Goal: Task Accomplishment & Management: Complete application form

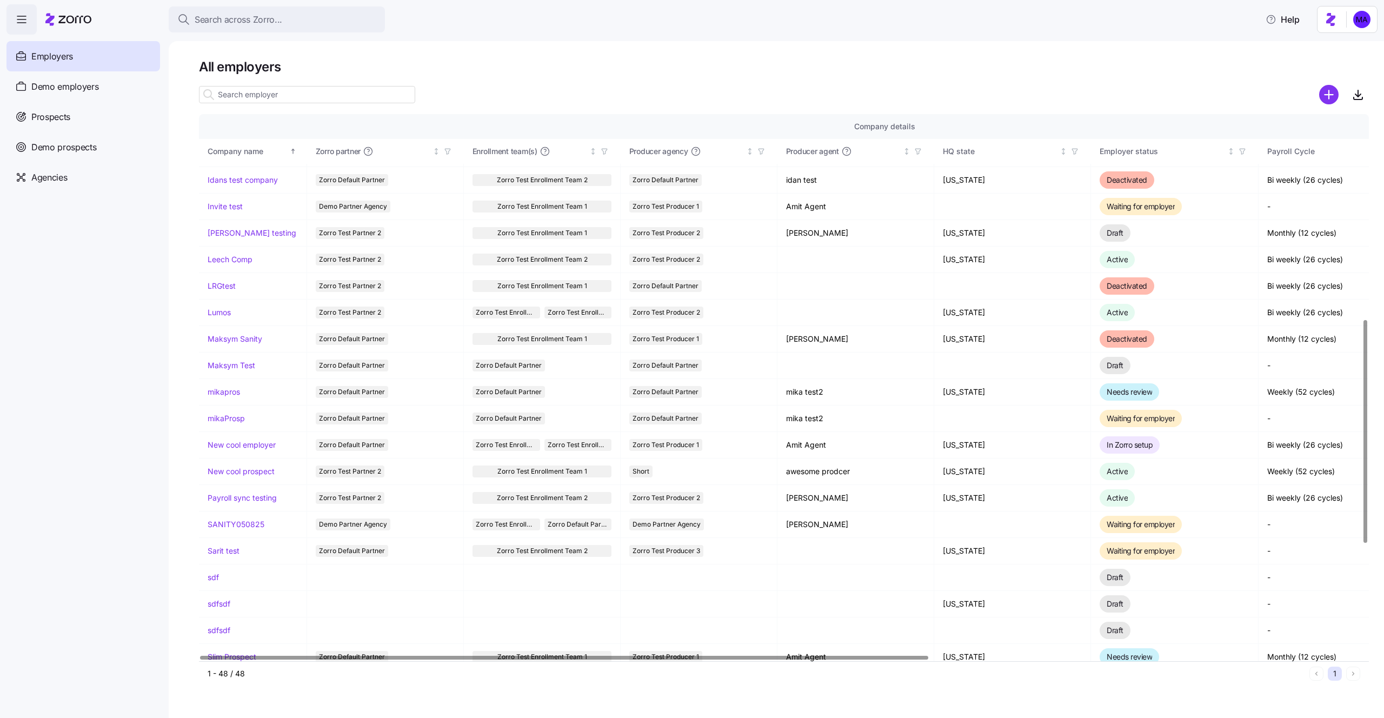
scroll to position [502, 0]
click at [224, 415] on link "mikaProsp" at bounding box center [226, 416] width 37 height 11
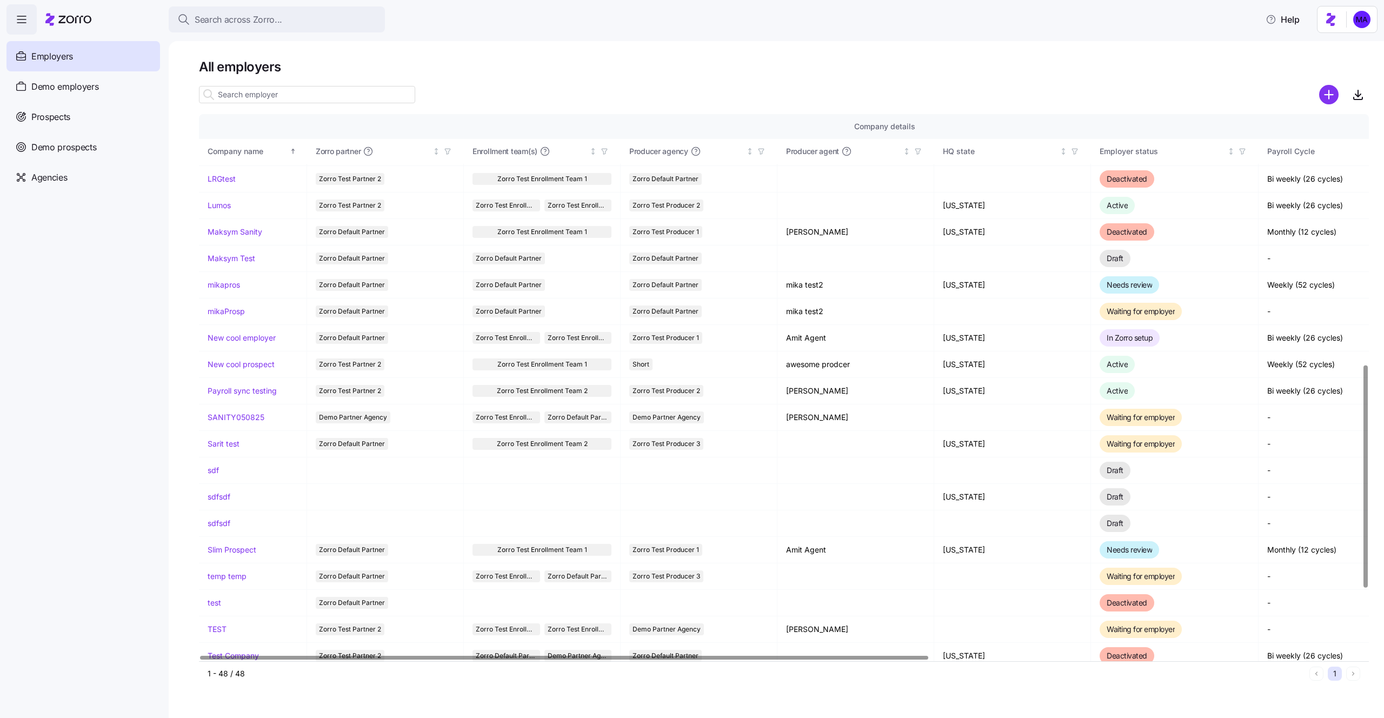
scroll to position [613, 0]
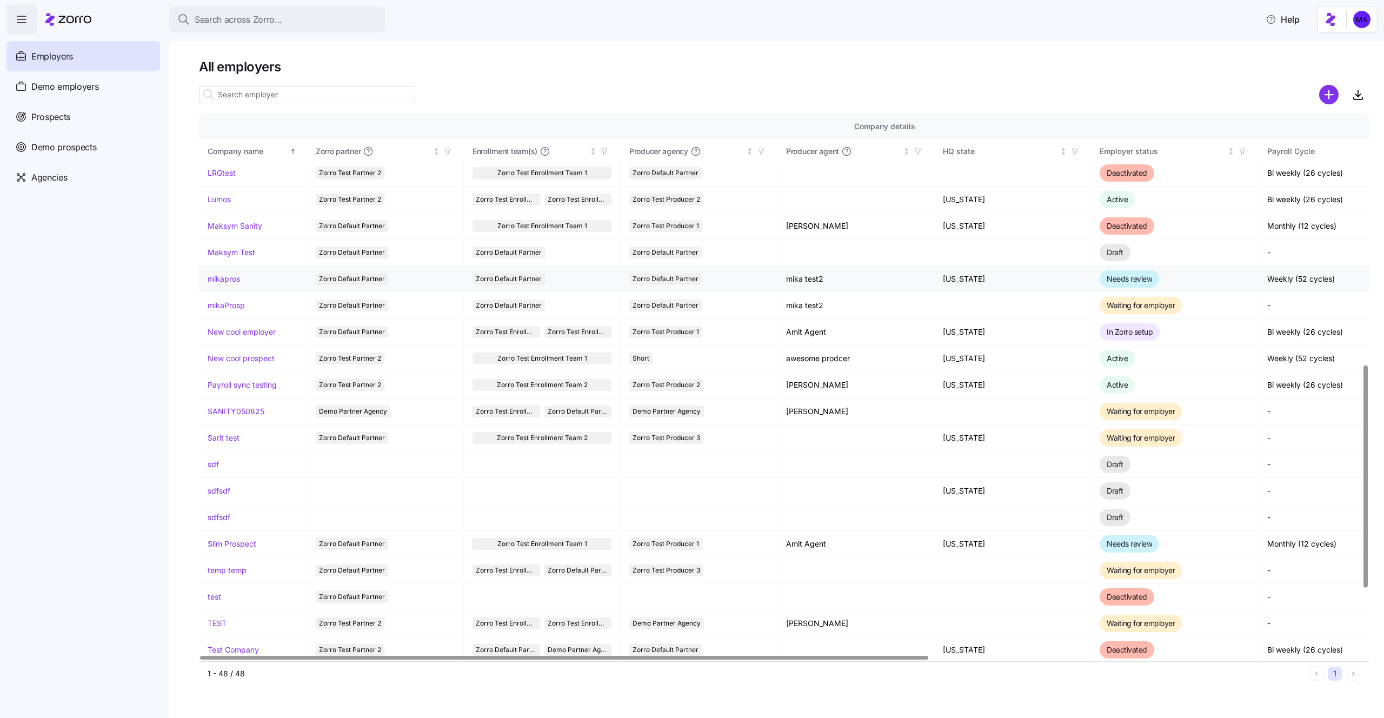
click at [216, 279] on link "mikapros" at bounding box center [224, 278] width 32 height 11
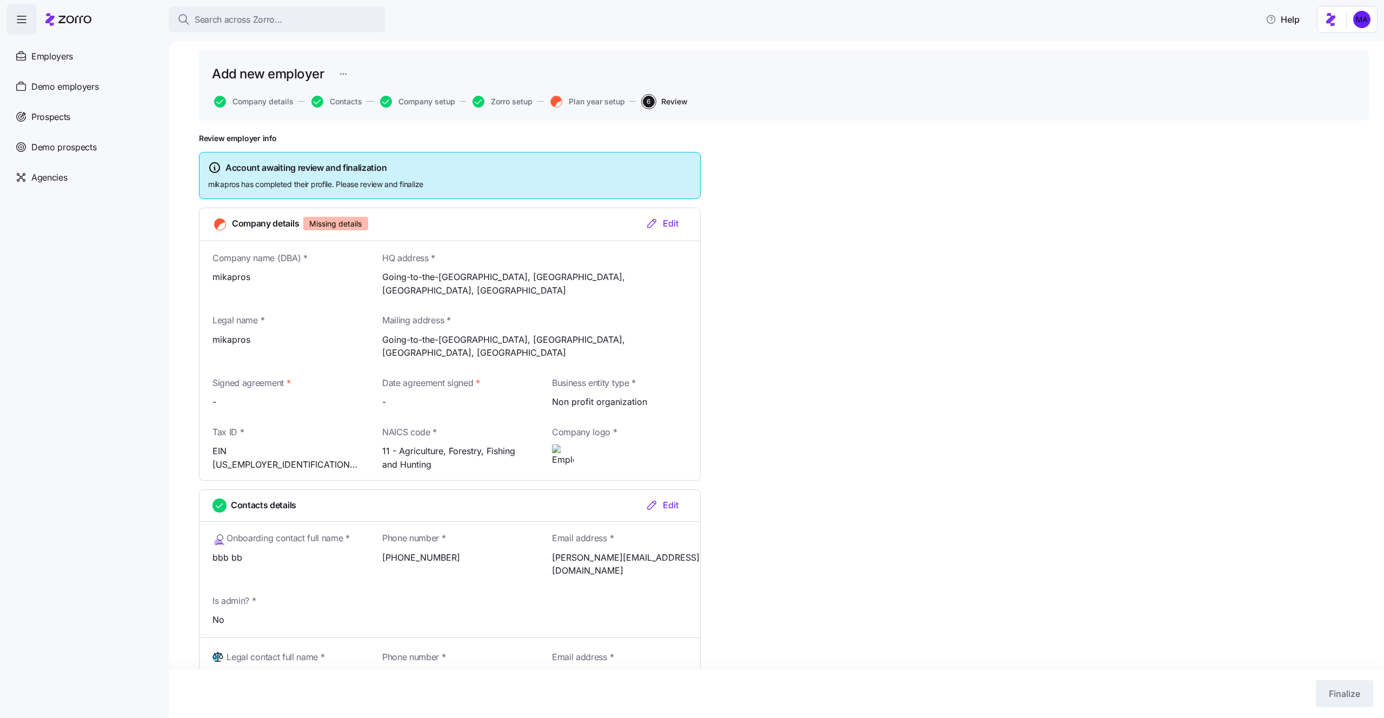
scroll to position [31, 0]
click at [672, 218] on div "Edit" at bounding box center [661, 222] width 33 height 13
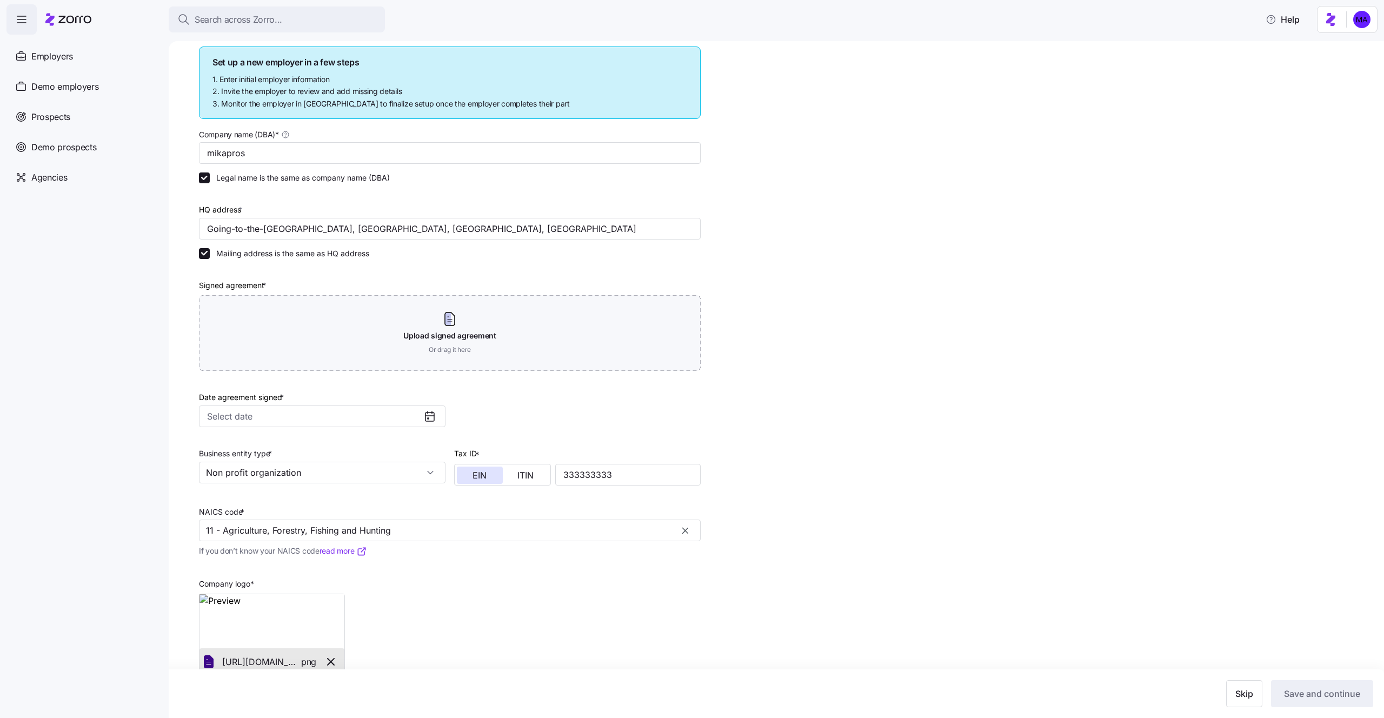
scroll to position [161, 0]
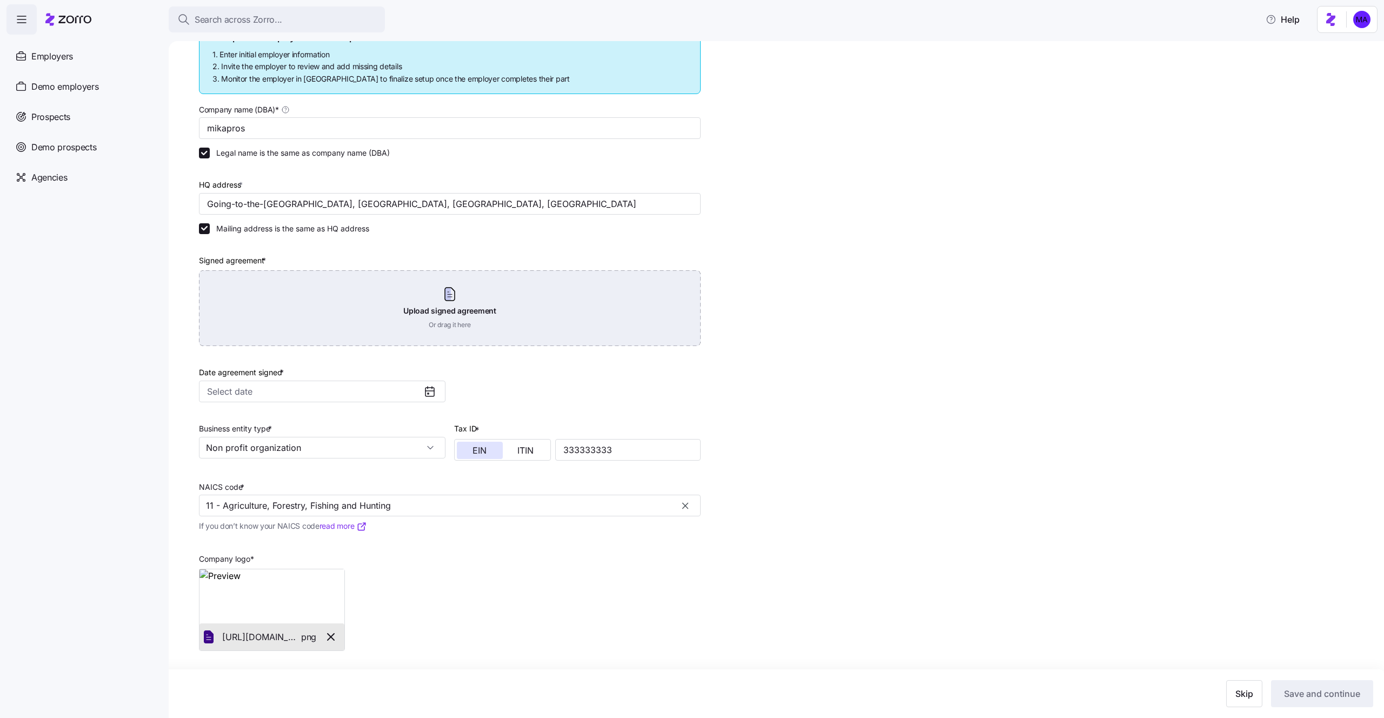
click at [535, 282] on div "Upload signed agreement Or drag it here" at bounding box center [450, 308] width 502 height 76
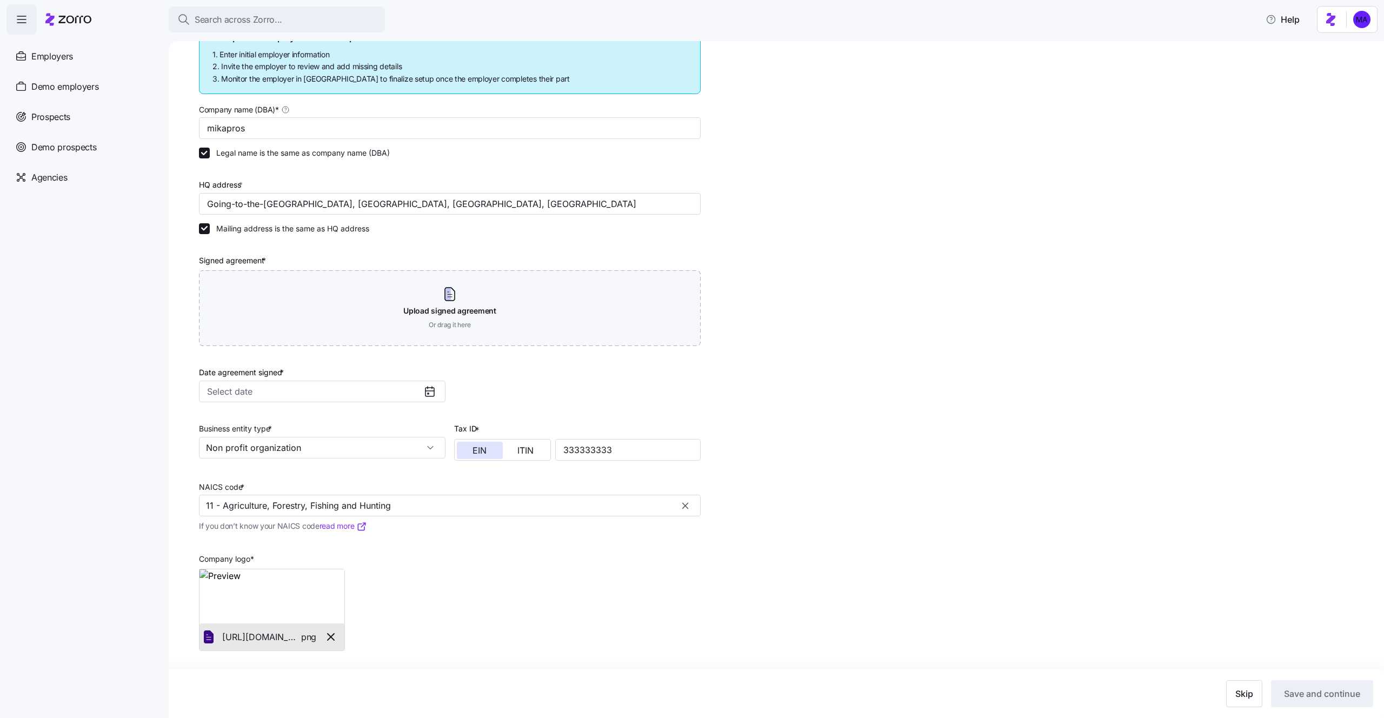
scroll to position [112, 0]
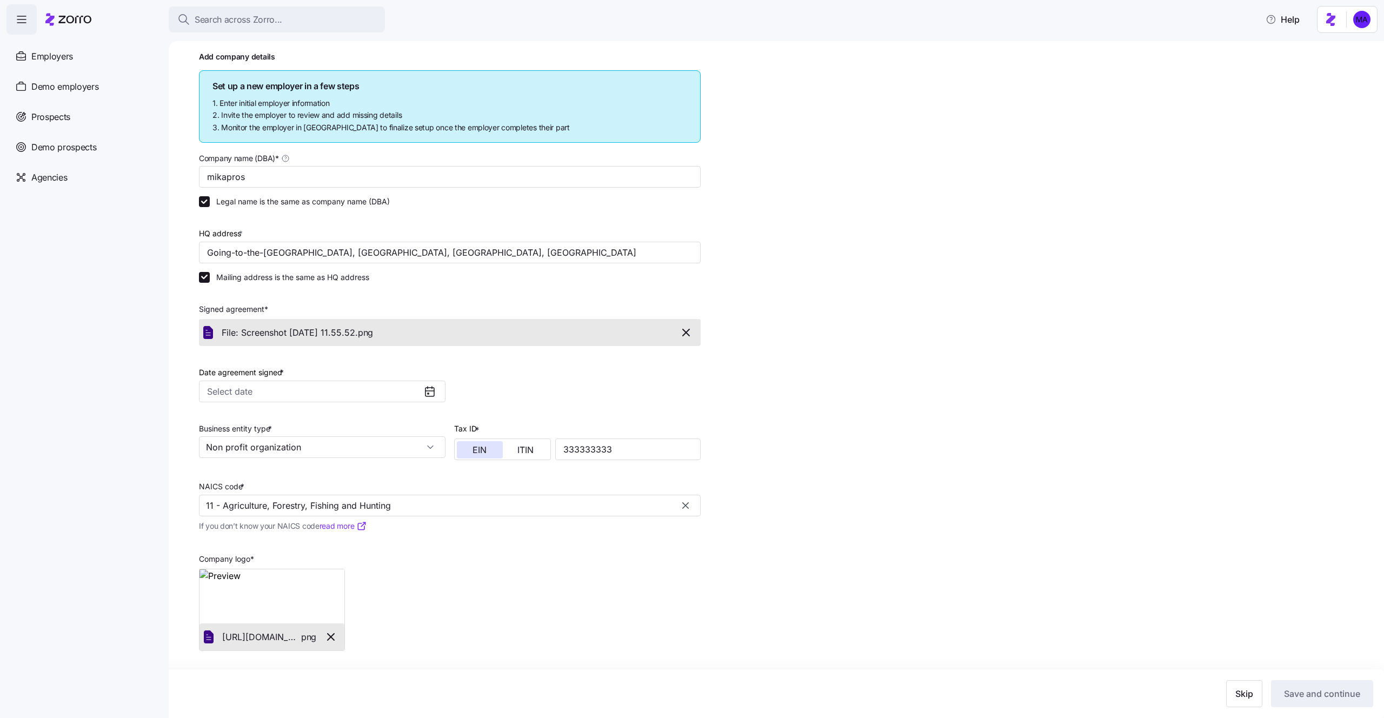
click at [1161, 553] on div "Add company details Set up a new employer in a few steps 1. Enter initial emplo…" at bounding box center [784, 378] width 1170 height 653
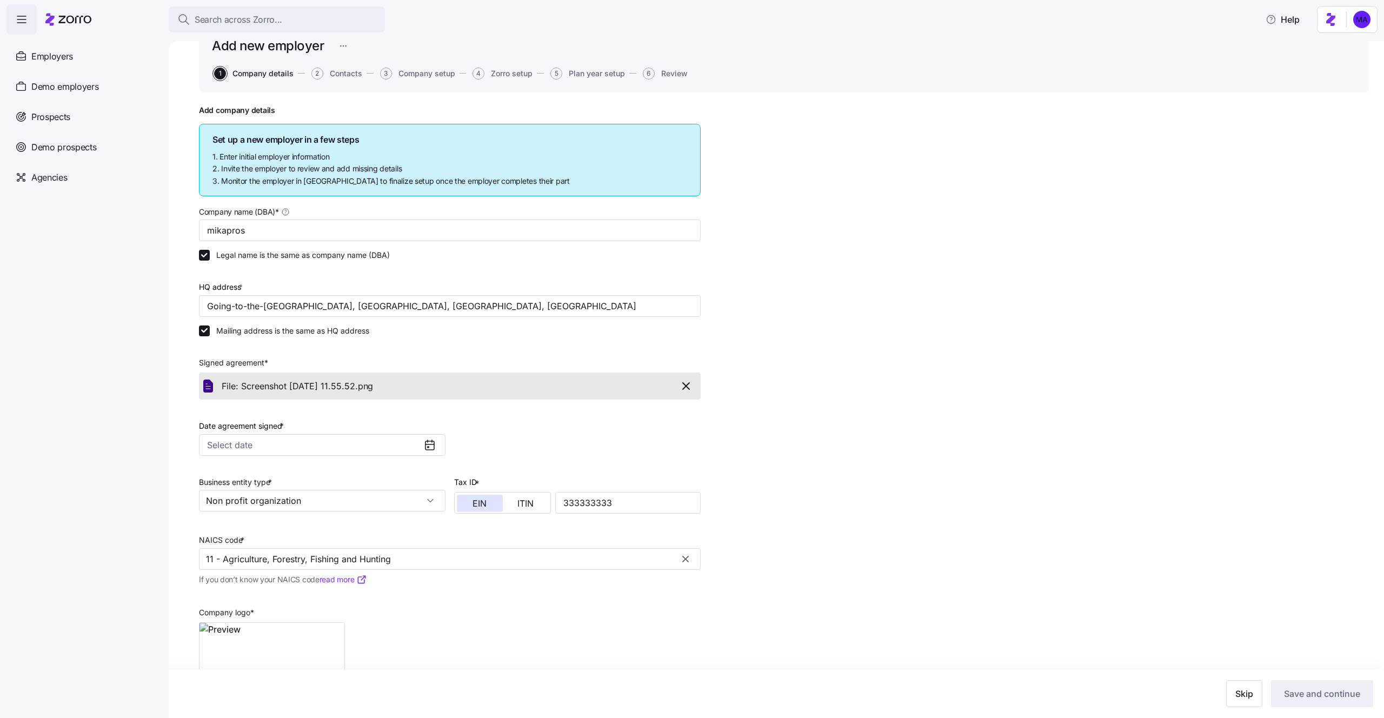
scroll to position [0, 0]
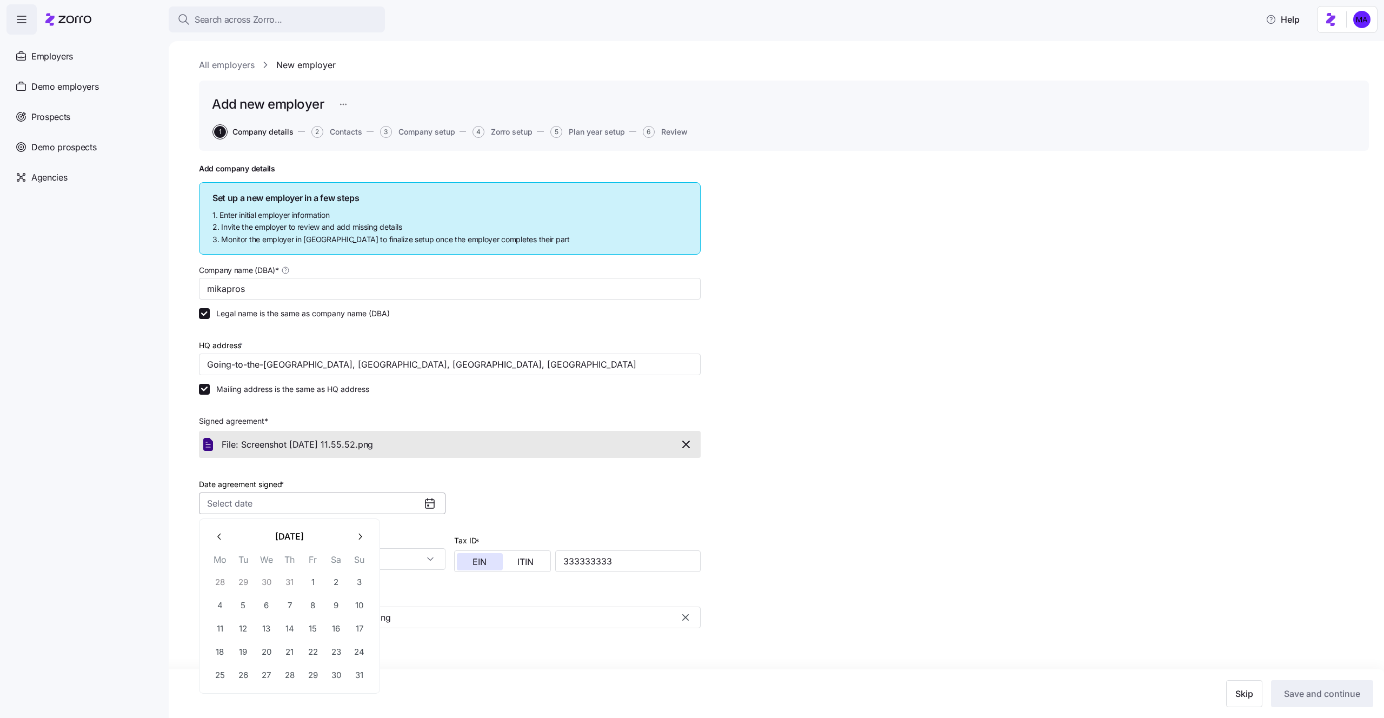
click at [420, 503] on input "Date agreement signed *" at bounding box center [322, 503] width 246 height 22
click at [287, 638] on button "14" at bounding box center [289, 628] width 23 height 23
type input "August 14, 2025"
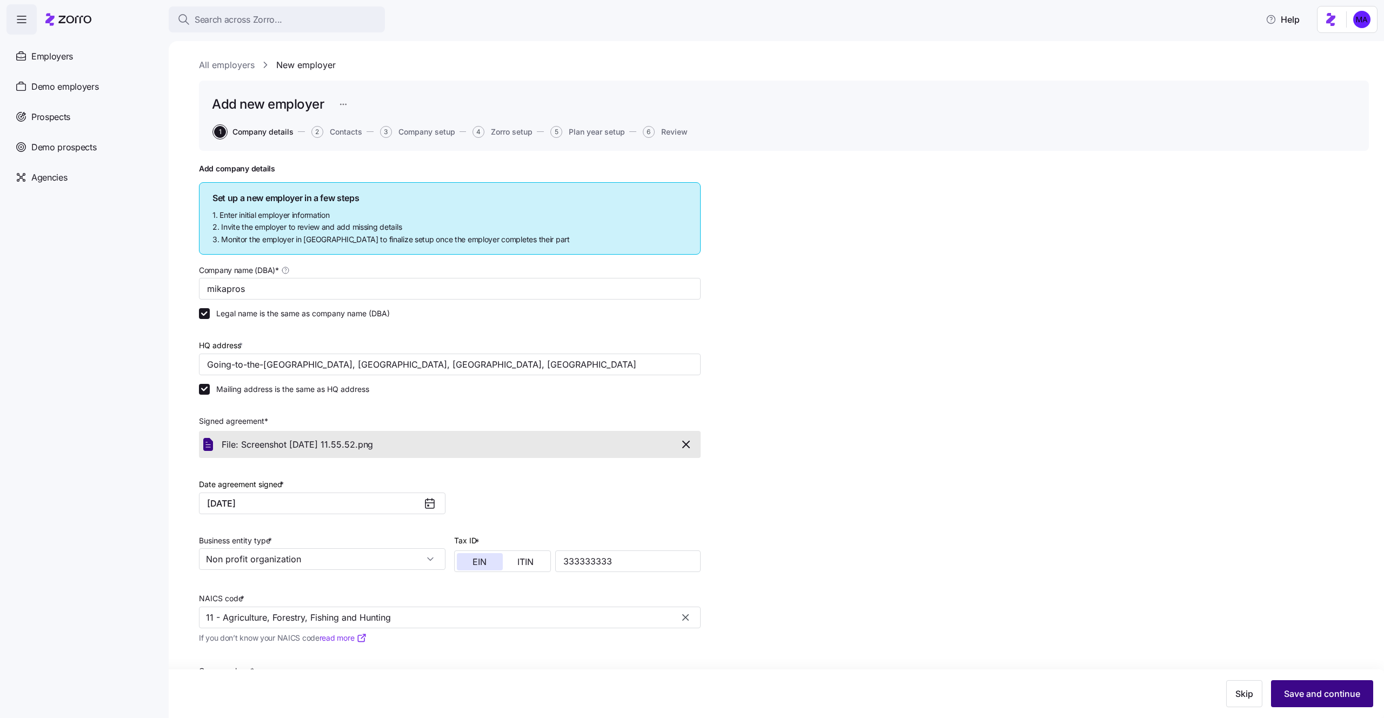
click at [1317, 685] on button "Save and continue" at bounding box center [1322, 693] width 102 height 27
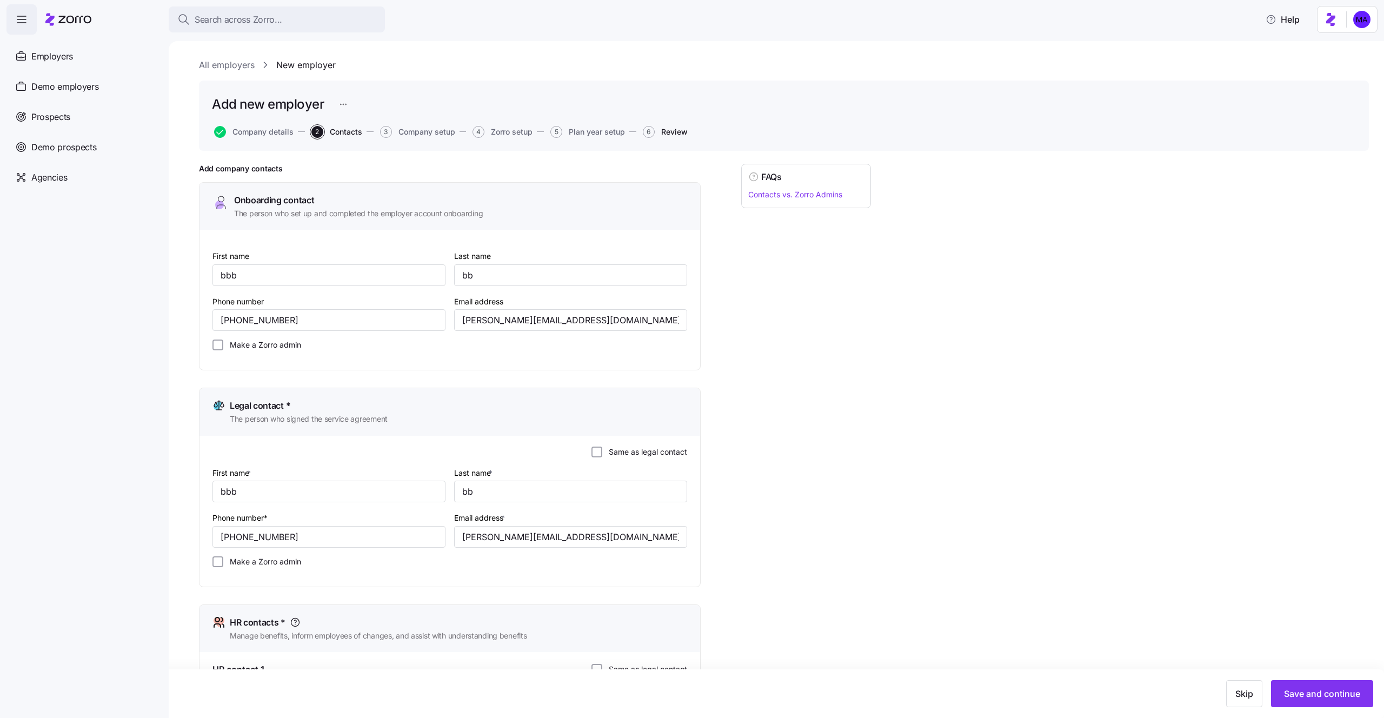
click at [674, 132] on span "Review" at bounding box center [674, 132] width 26 height 8
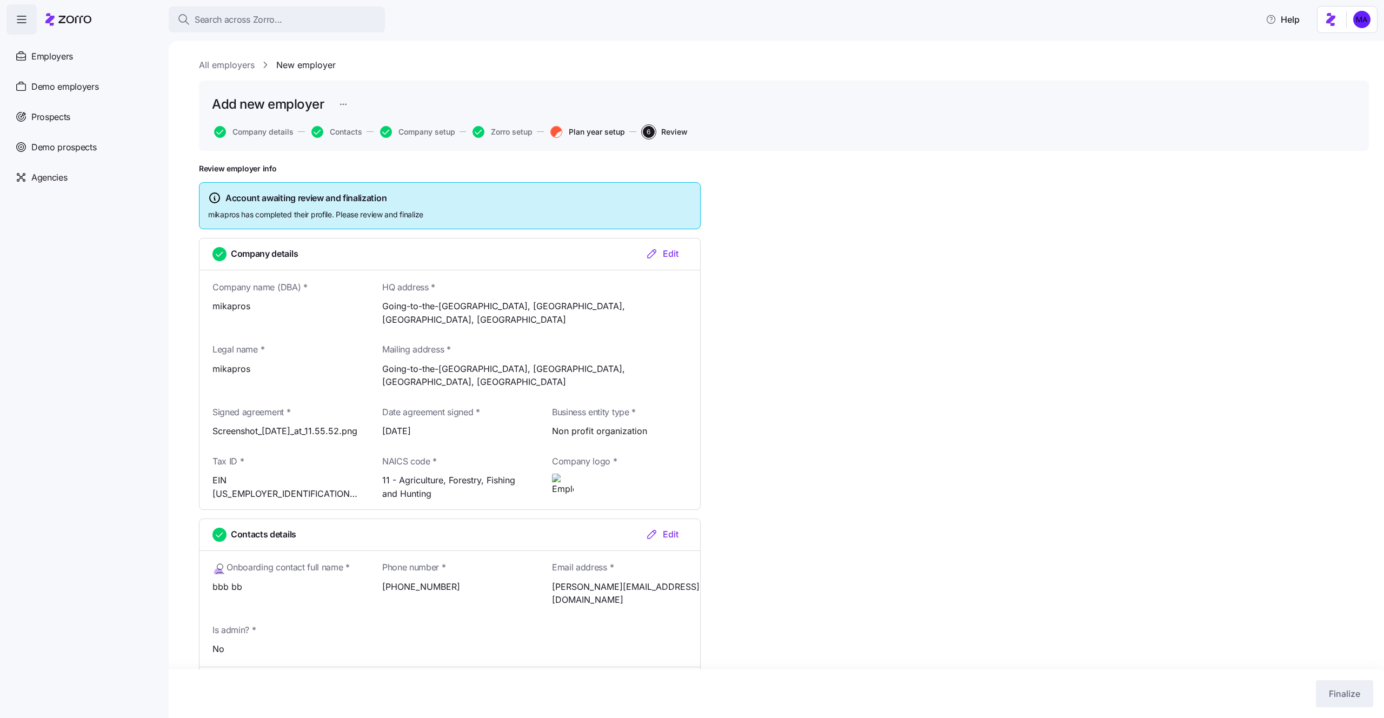
click at [603, 128] on span "Plan year setup" at bounding box center [597, 132] width 56 height 8
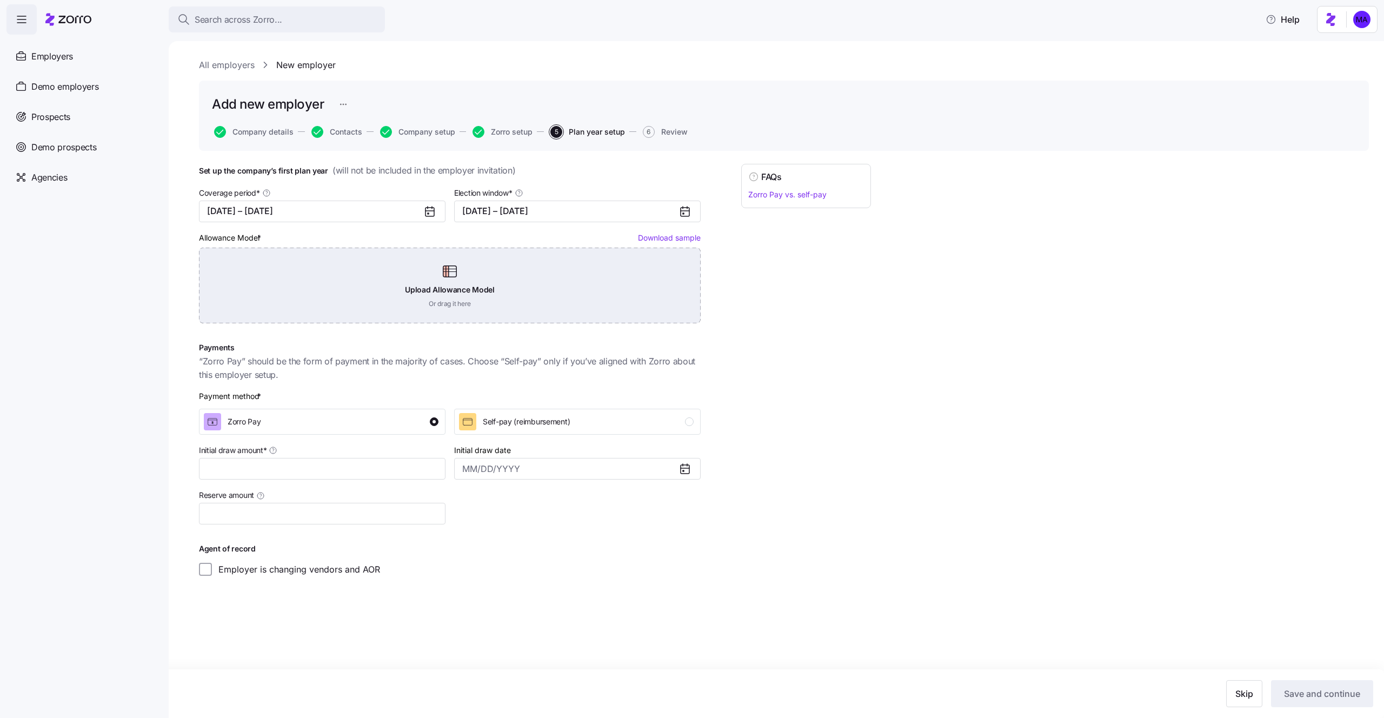
click at [518, 293] on div "Upload Allowance Model Or drag it here" at bounding box center [450, 286] width 502 height 76
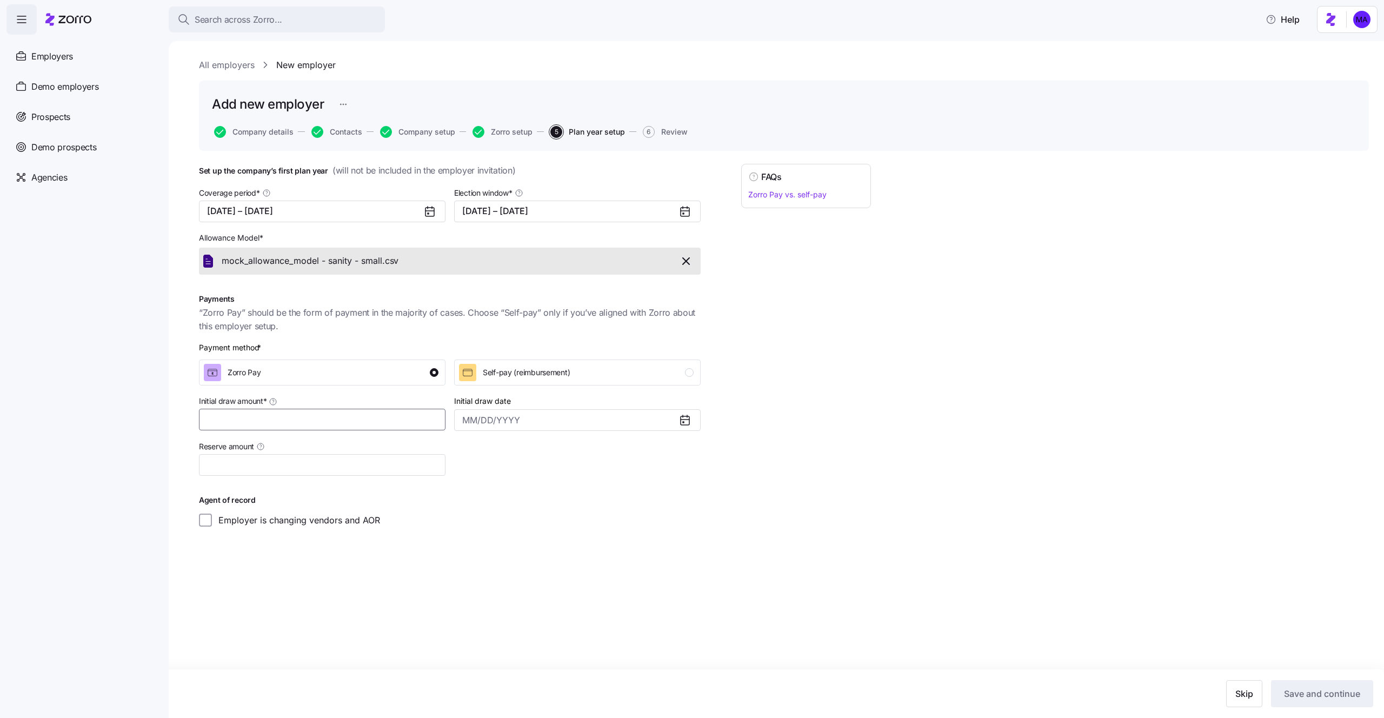
click at [347, 413] on input "Initial draw amount *" at bounding box center [322, 420] width 246 height 22
type input "$89"
click at [1309, 692] on span "Save and continue" at bounding box center [1322, 693] width 76 height 13
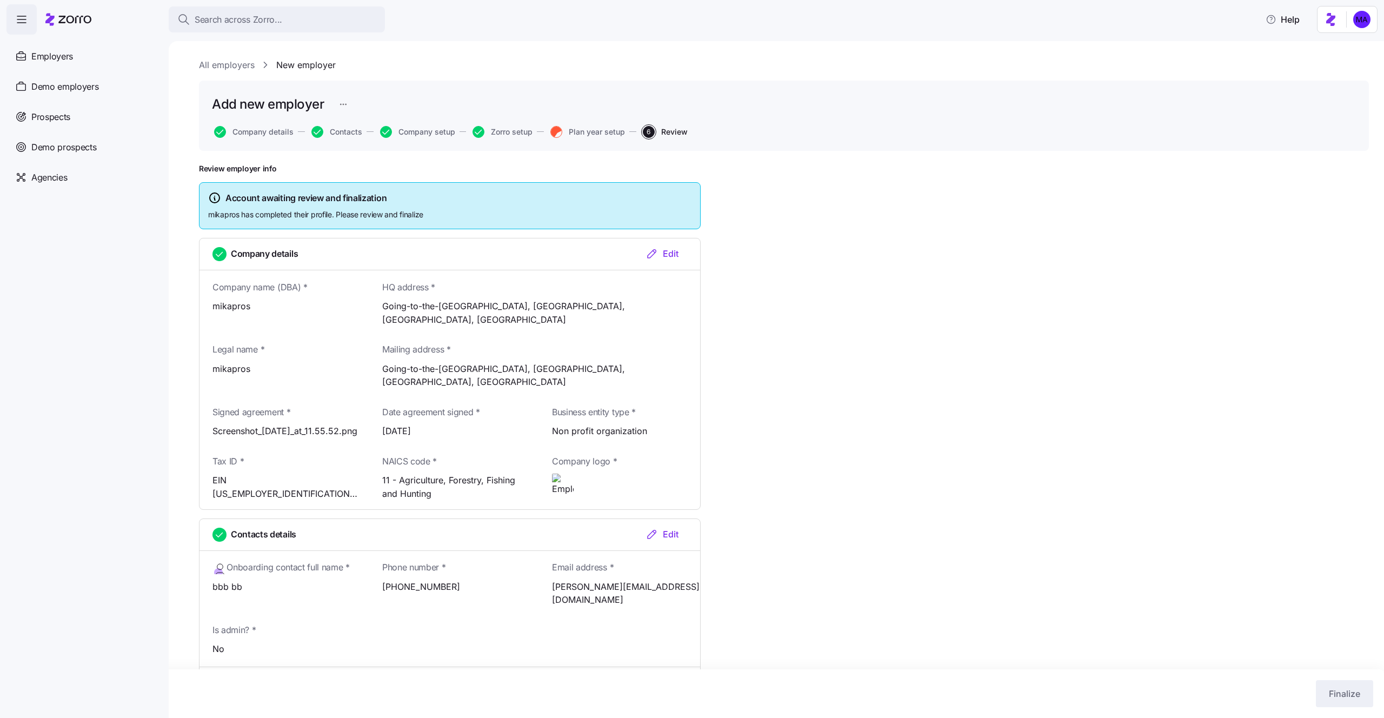
click at [609, 124] on div "Add new employer Company details Contacts Company setup Zorro setup Plan year s…" at bounding box center [784, 116] width 1170 height 70
click at [609, 126] on button "Plan year setup" at bounding box center [587, 132] width 75 height 12
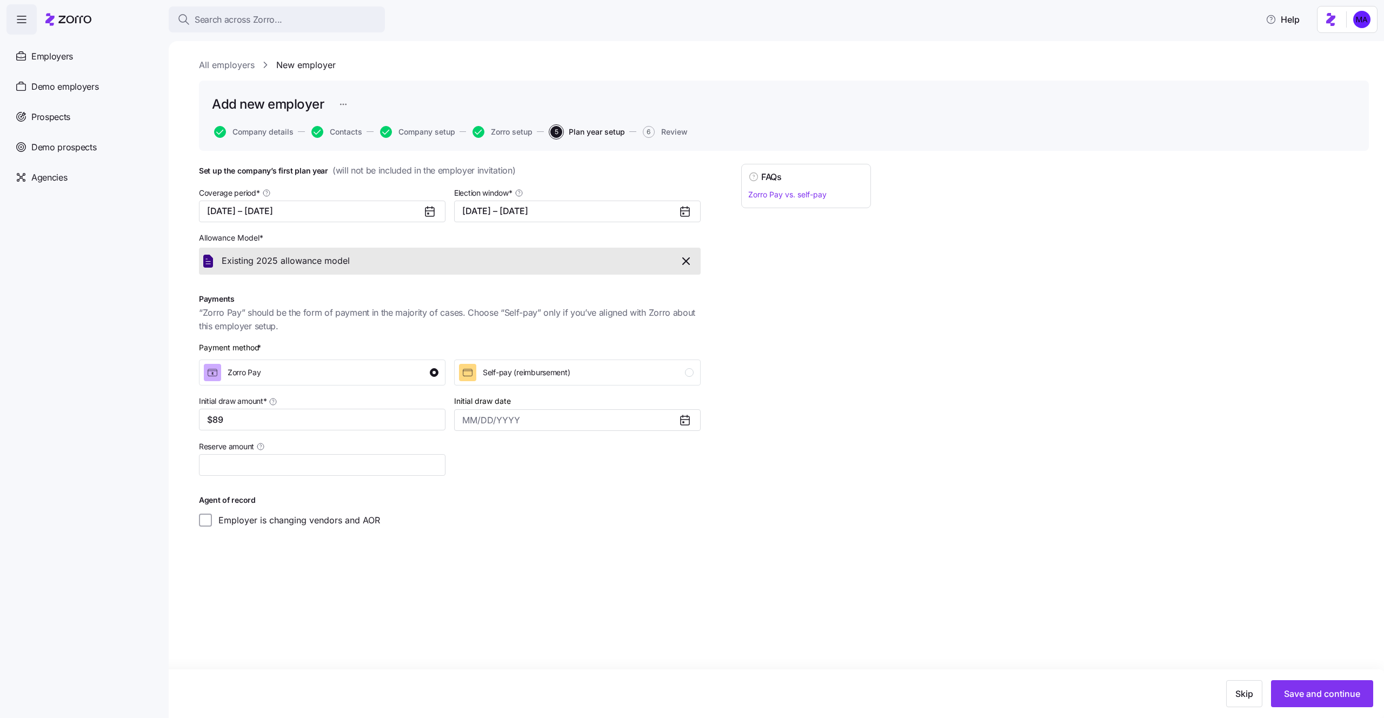
click at [609, 132] on span "Plan year setup" at bounding box center [597, 132] width 56 height 8
click at [386, 470] on input "Reserve amount" at bounding box center [322, 465] width 246 height 22
type input "$77"
click at [559, 433] on div "Initial draw date" at bounding box center [577, 412] width 255 height 45
click at [559, 423] on input "Initial draw date" at bounding box center [577, 420] width 246 height 22
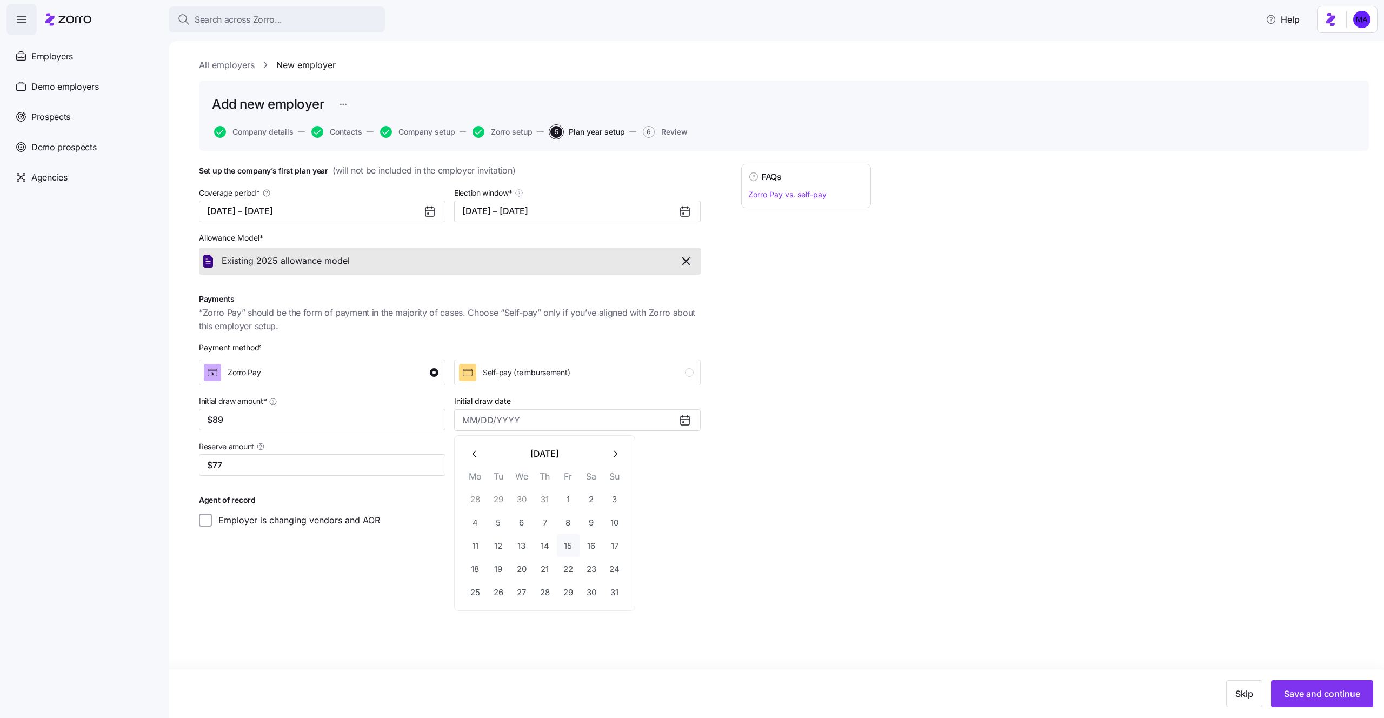
click at [563, 552] on button "15" at bounding box center [568, 545] width 23 height 23
type input "August 15, 2025"
click at [758, 552] on div "Set up the company’s first plan year ( will not be included in the employer inv…" at bounding box center [784, 372] width 1170 height 417
click at [1306, 684] on button "Save and continue" at bounding box center [1322, 693] width 102 height 27
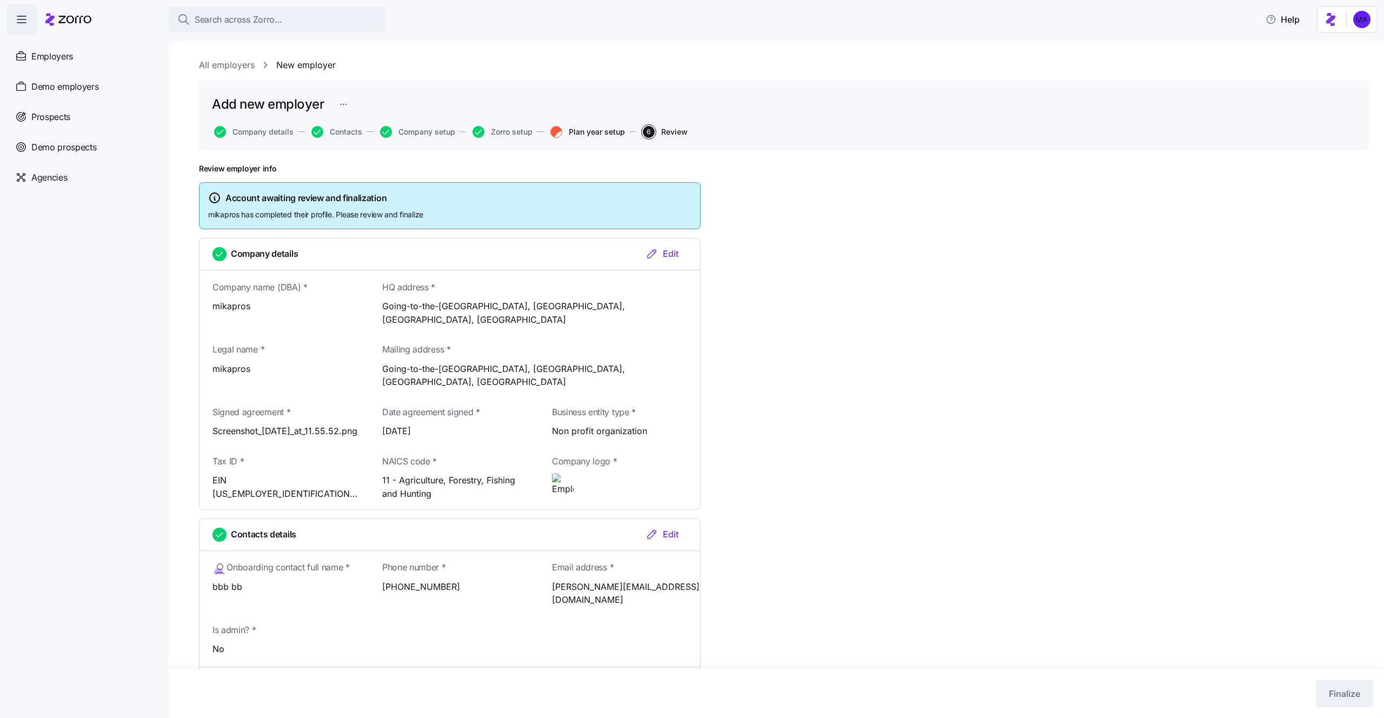
click at [574, 132] on span "Plan year setup" at bounding box center [597, 132] width 56 height 8
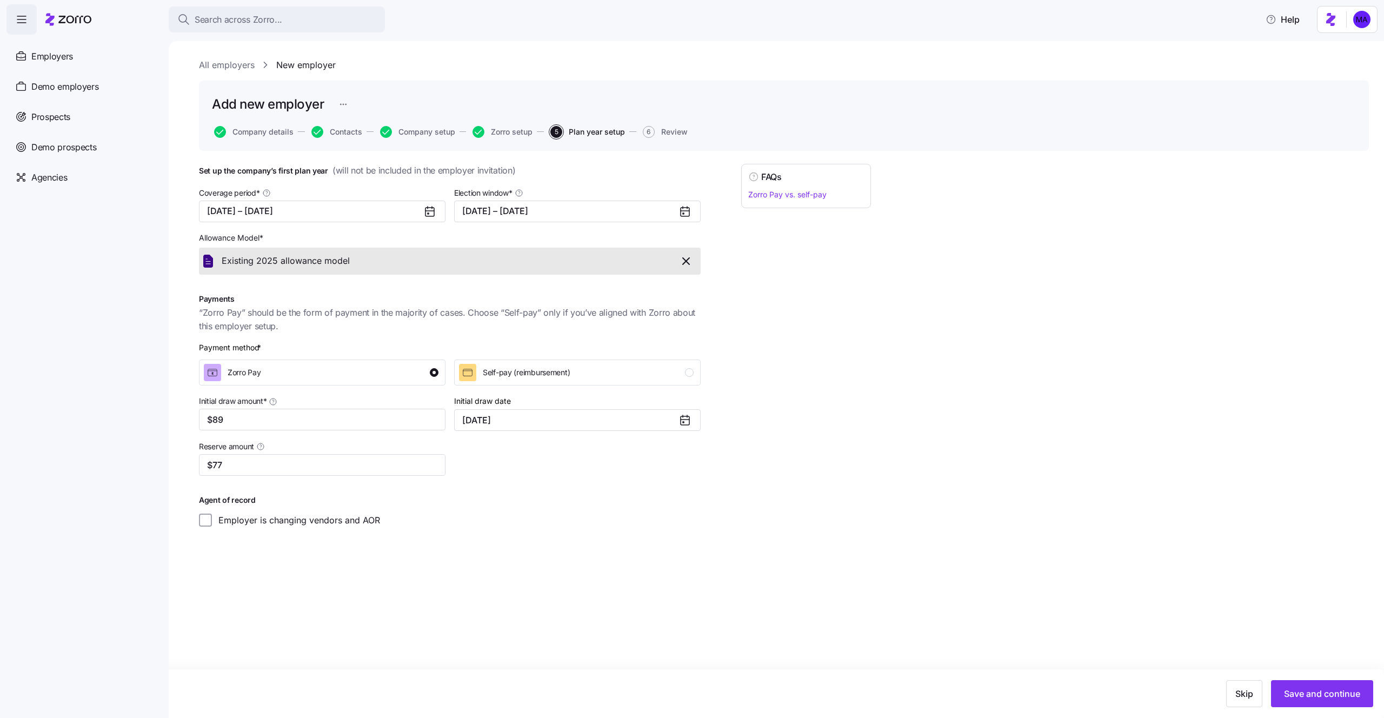
click at [647, 638] on div "All employers New employer Add new employer Company details Contacts Company se…" at bounding box center [776, 379] width 1215 height 677
click at [1340, 685] on button "Save and continue" at bounding box center [1322, 693] width 102 height 27
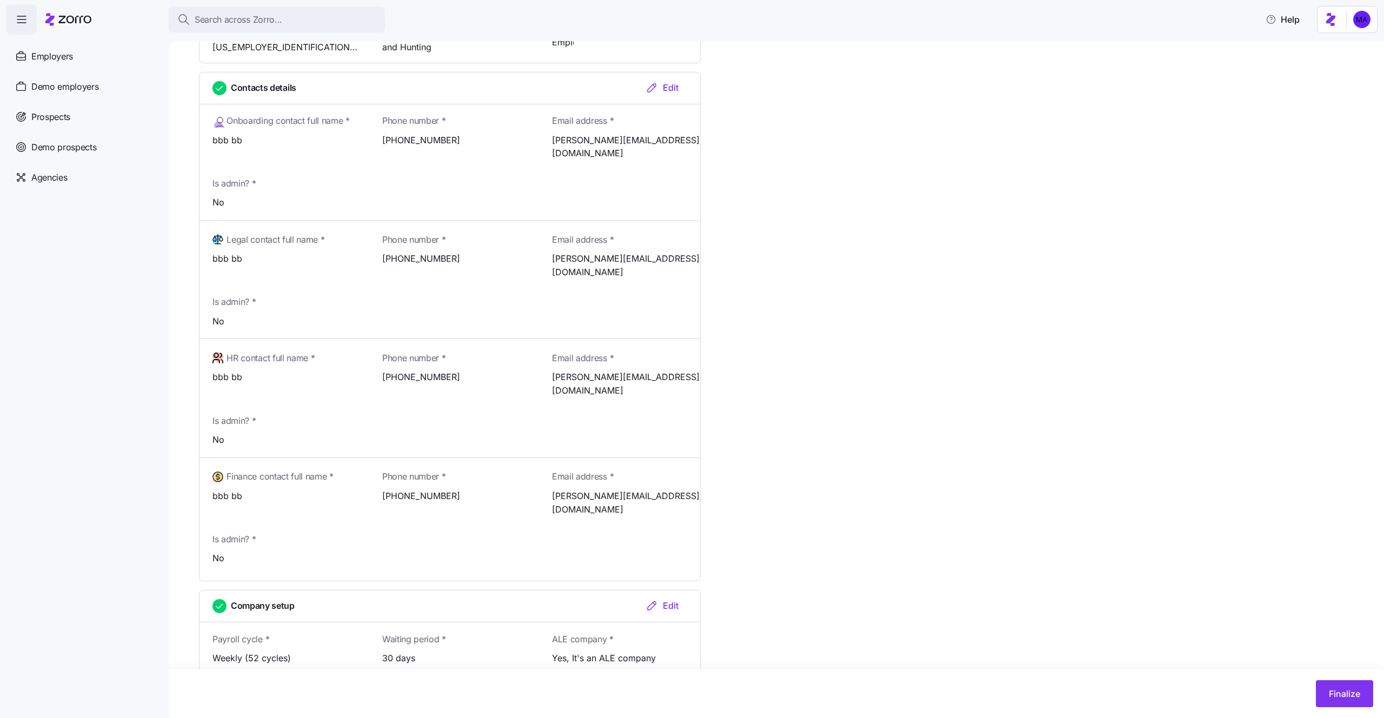
scroll to position [516, 0]
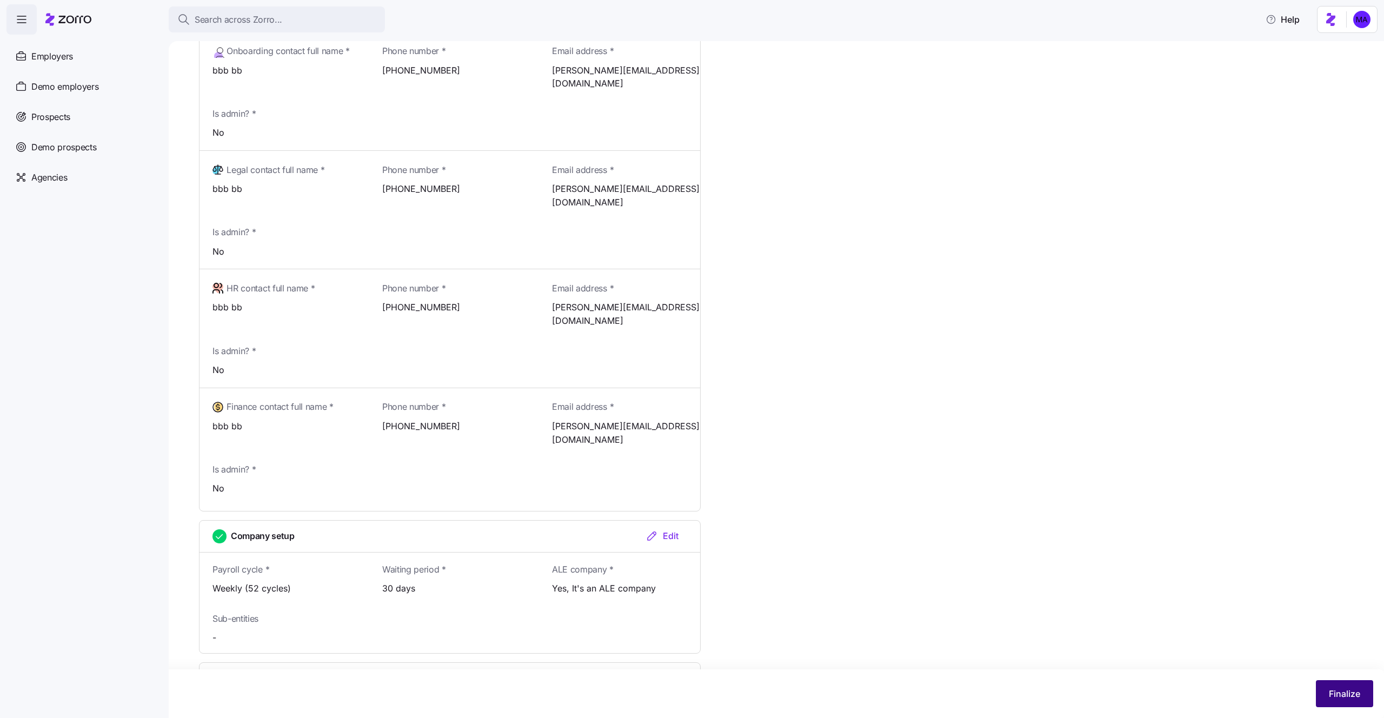
click at [1353, 694] on span "Finalize" at bounding box center [1344, 693] width 31 height 13
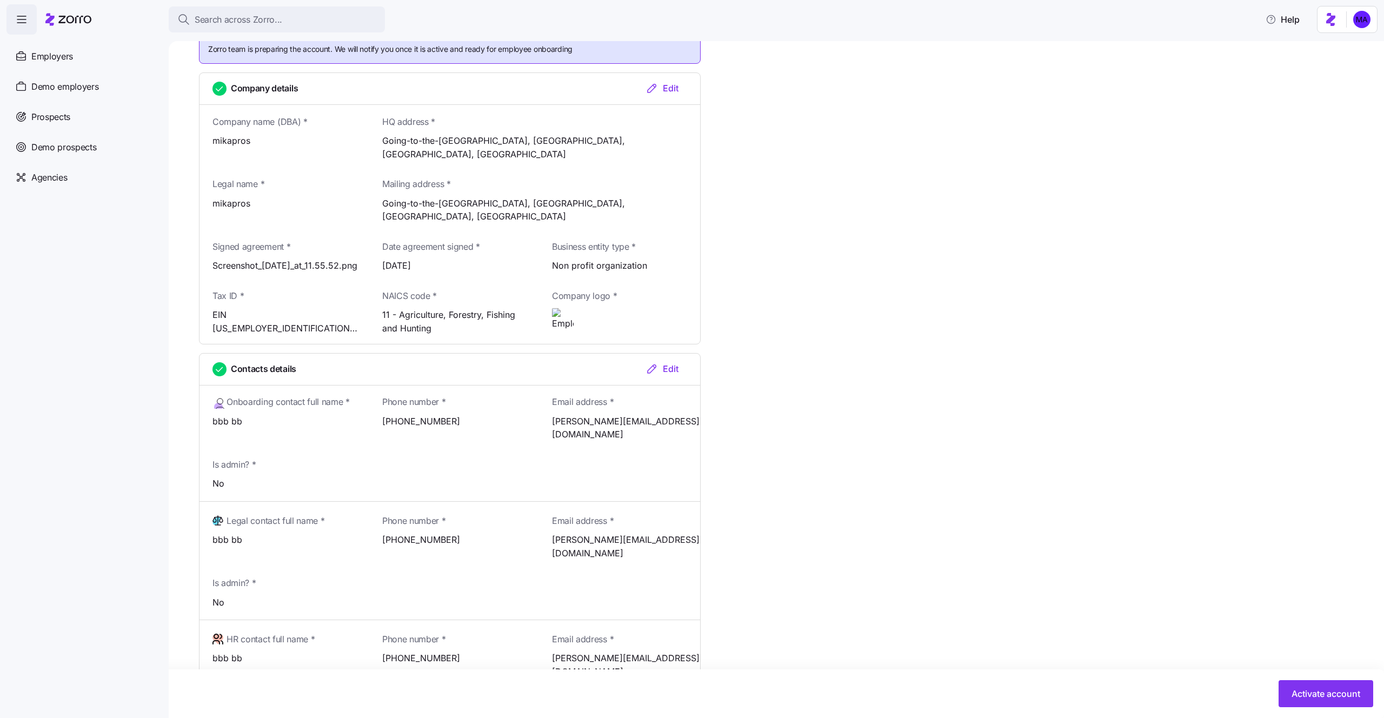
scroll to position [0, 0]
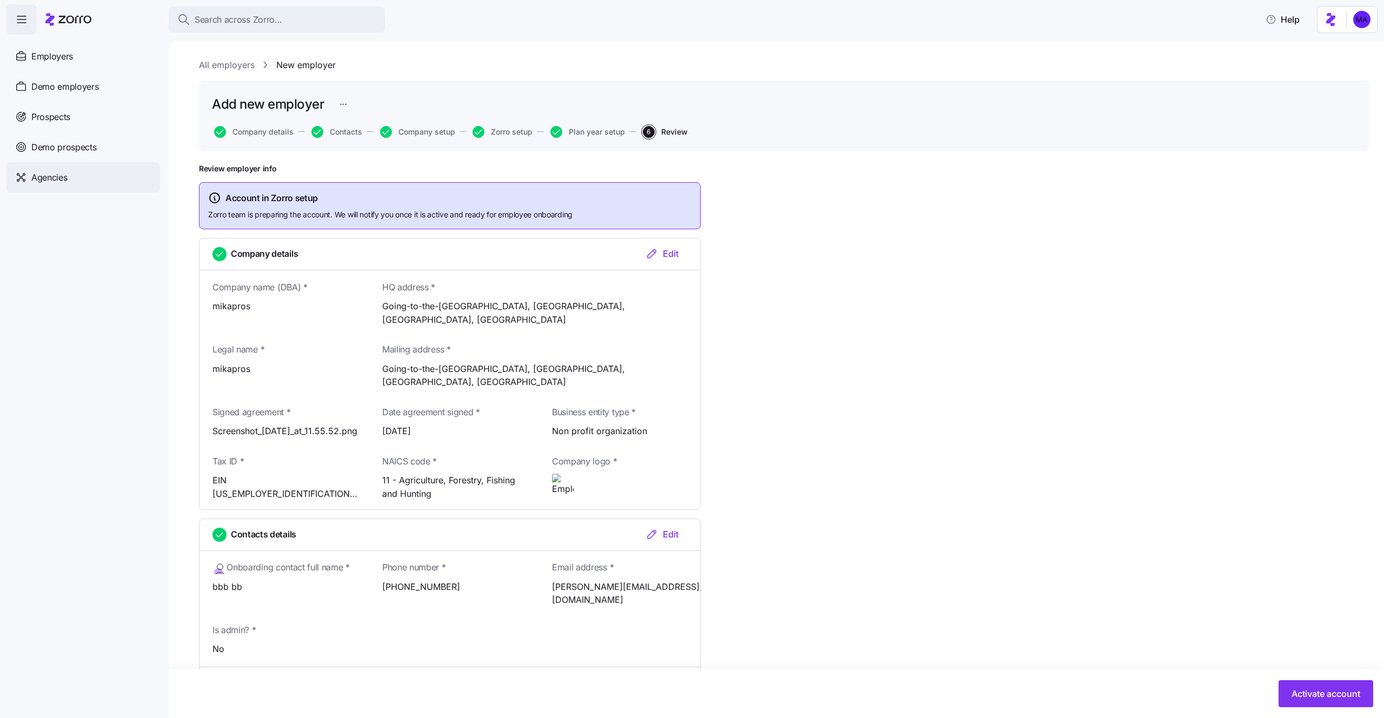
click at [31, 174] on span "Agencies" at bounding box center [49, 178] width 36 height 14
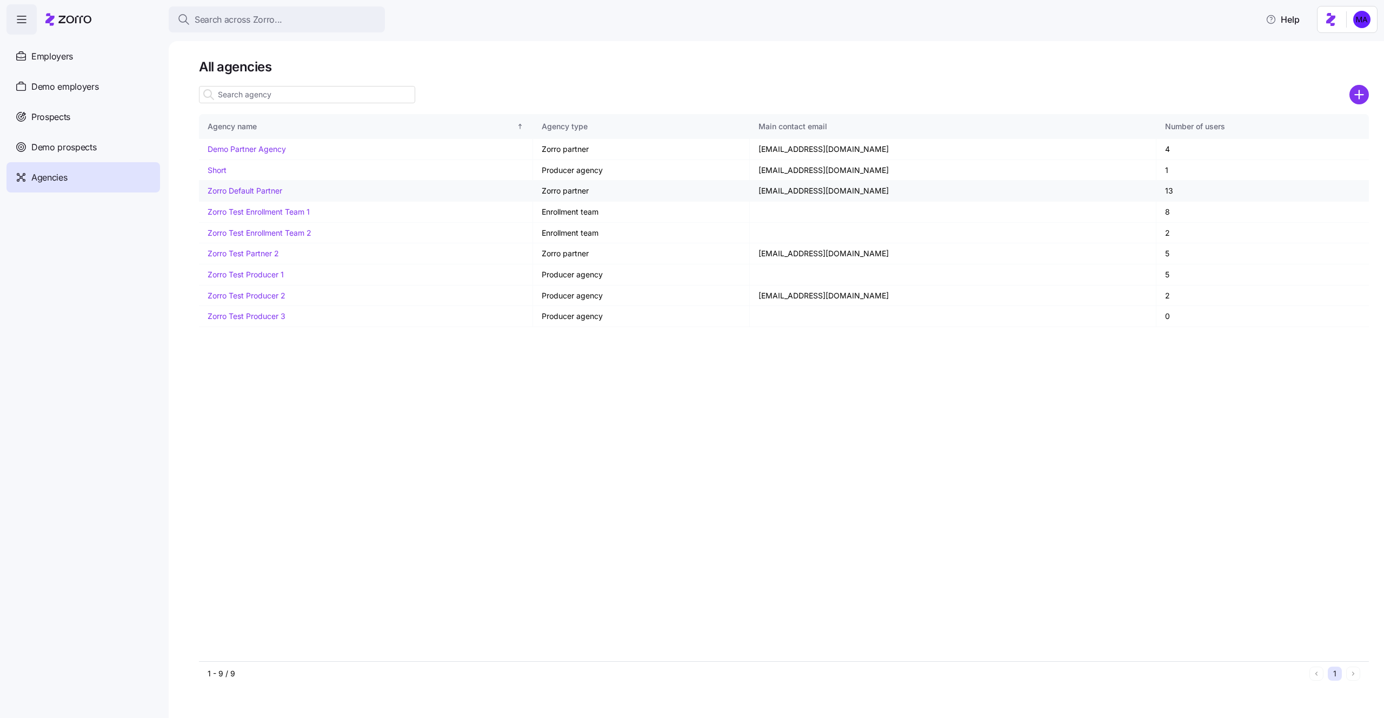
click at [250, 195] on link "Zorro Default Partner" at bounding box center [245, 190] width 75 height 9
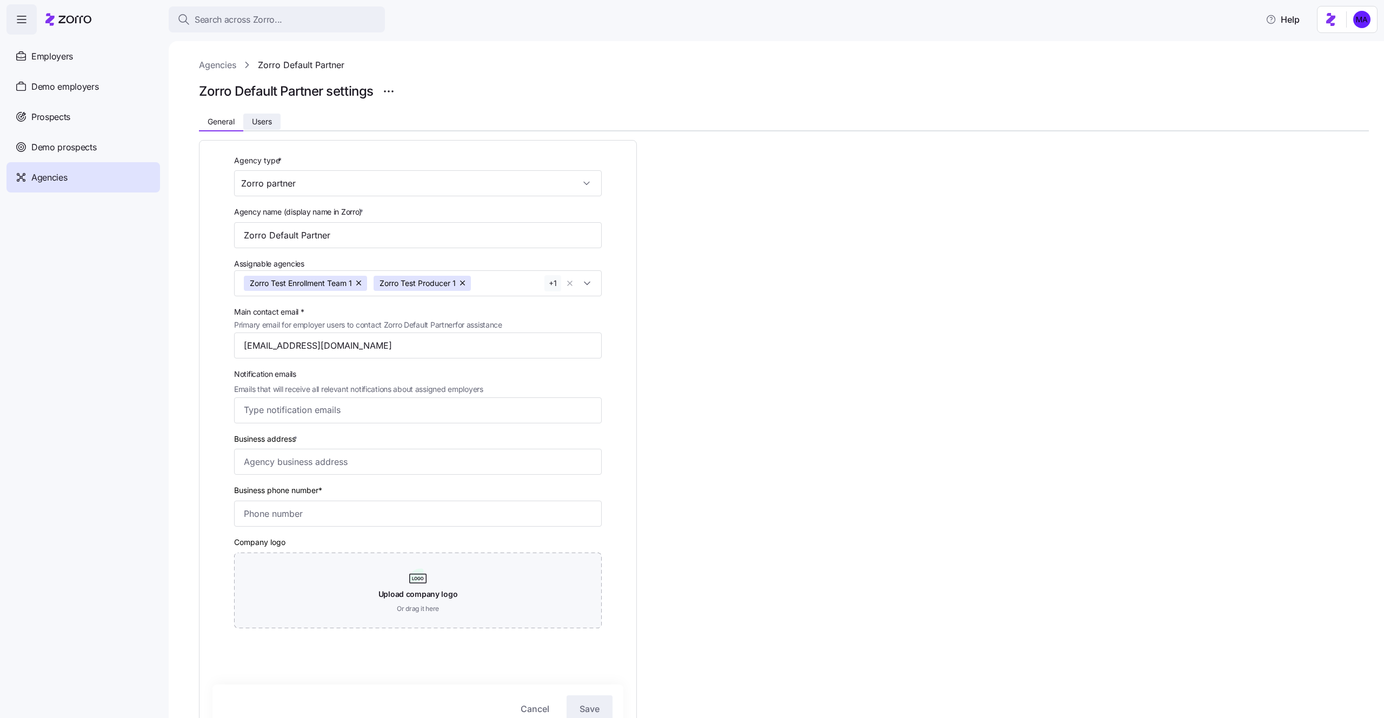
click at [267, 119] on span "Users" at bounding box center [262, 122] width 20 height 8
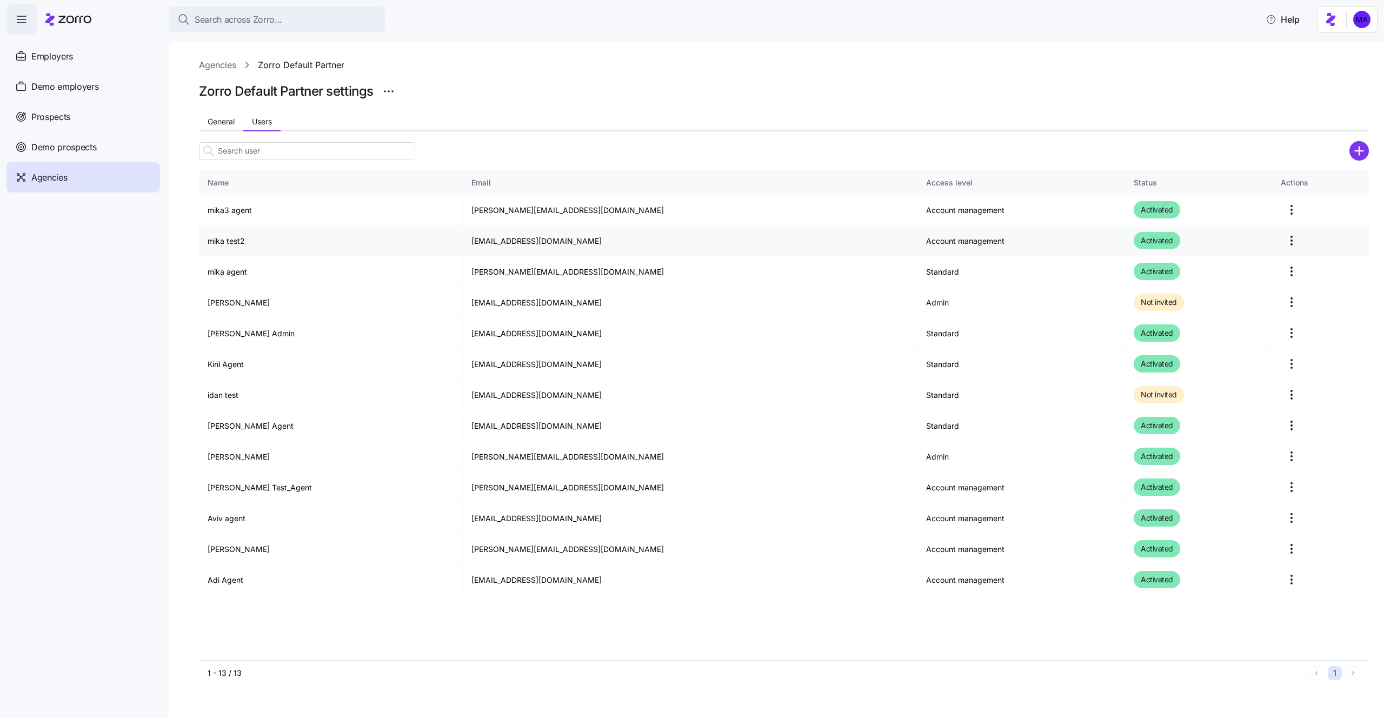
click at [463, 240] on td "mika.a+agent2@myzorro.co" at bounding box center [690, 240] width 455 height 31
drag, startPoint x: 548, startPoint y: 239, endPoint x: 445, endPoint y: 238, distance: 102.2
click at [463, 238] on td "mika.a+agent2@myzorro.co" at bounding box center [690, 240] width 455 height 31
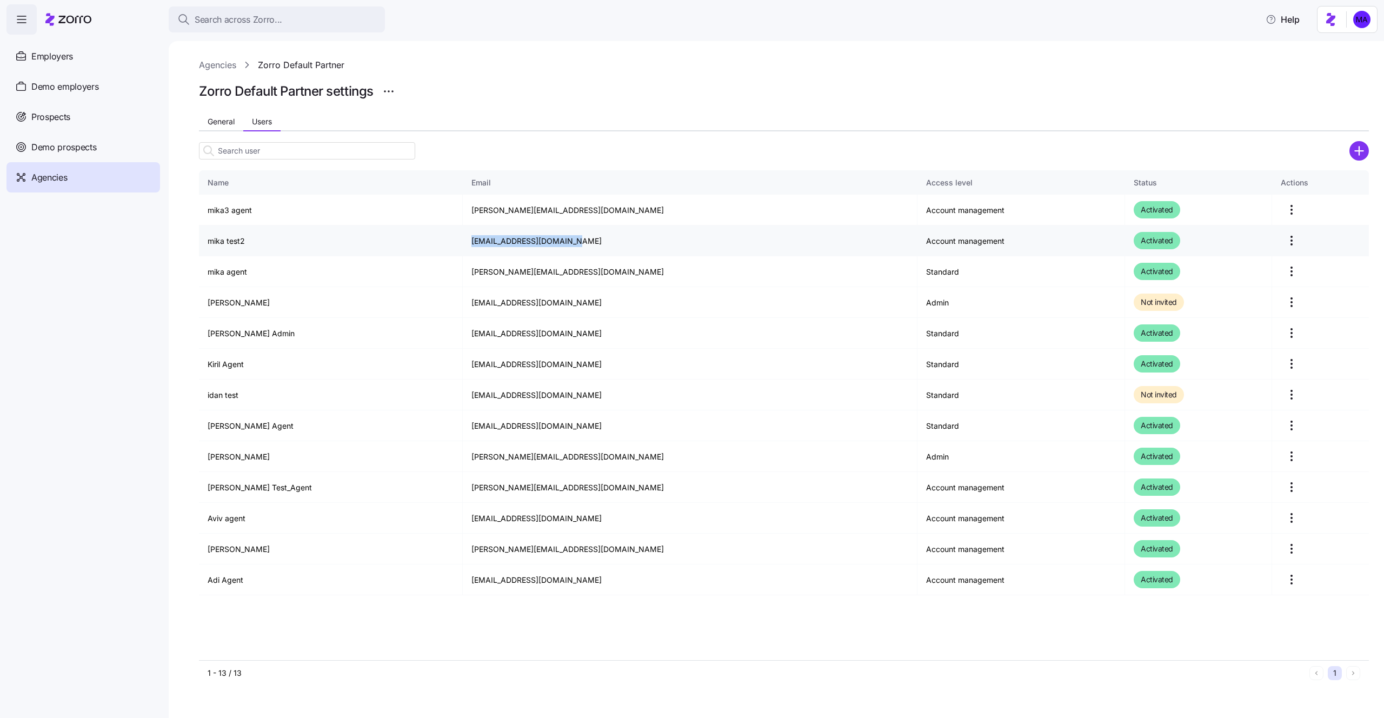
copy td "mika.a+agent2@myzorro.co"
click at [1340, 22] on html "Search across Zorro... Help Employers Demo employers Prospects Demo prospects A…" at bounding box center [692, 355] width 1384 height 711
click at [1332, 61] on div "Log out" at bounding box center [1333, 66] width 42 height 12
